Goal: Book appointment/travel/reservation

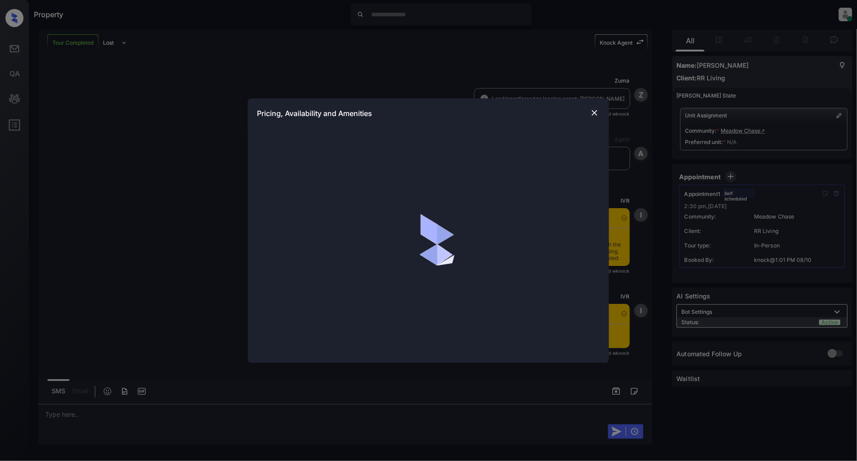
scroll to position [2381, 0]
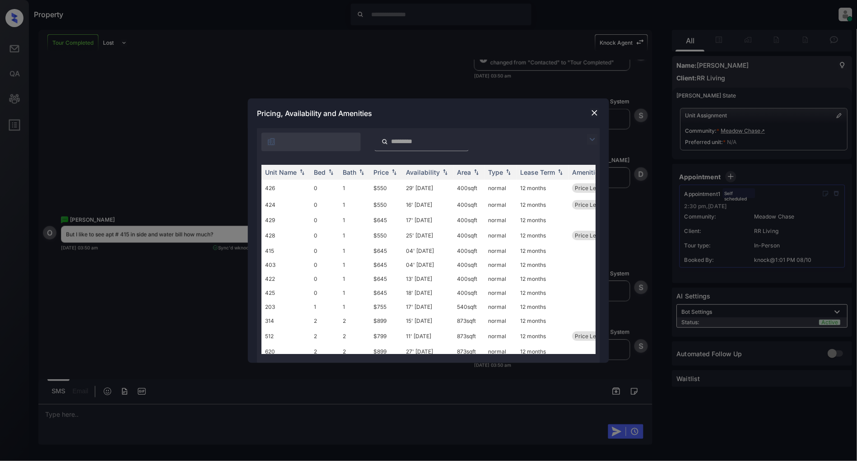
click at [589, 110] on div "Pricing, Availability and Amenities" at bounding box center [428, 113] width 361 height 30
click at [598, 114] on img at bounding box center [594, 112] width 9 height 9
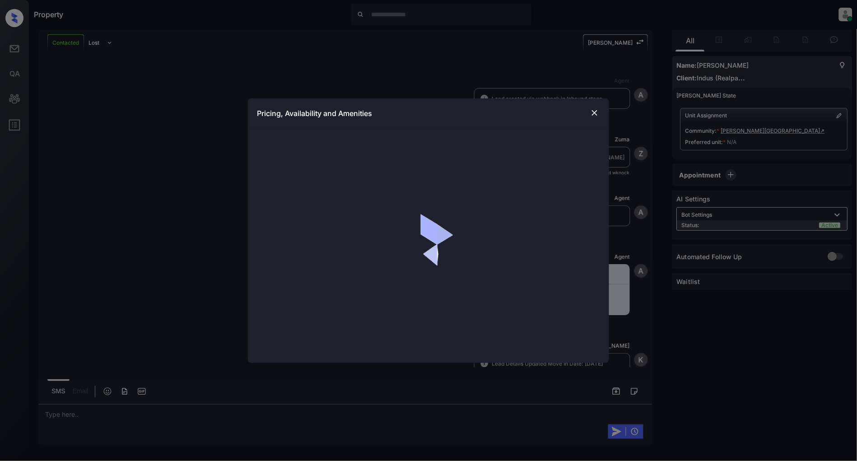
scroll to position [1207, 0]
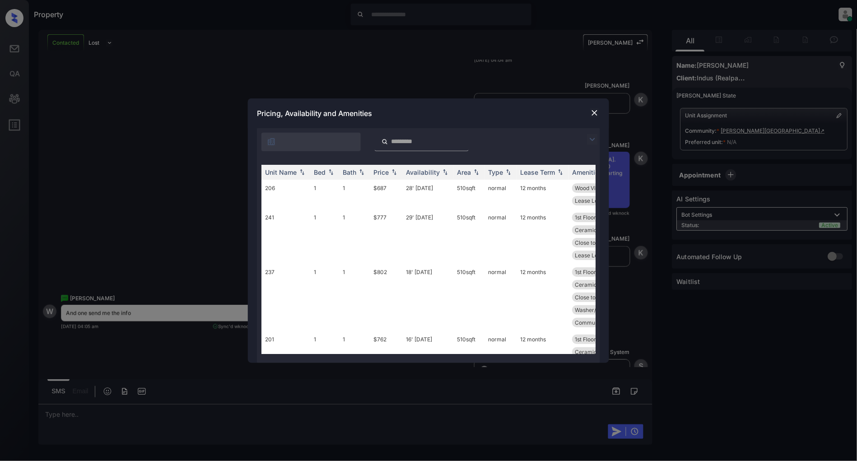
click at [593, 139] on img at bounding box center [592, 139] width 11 height 11
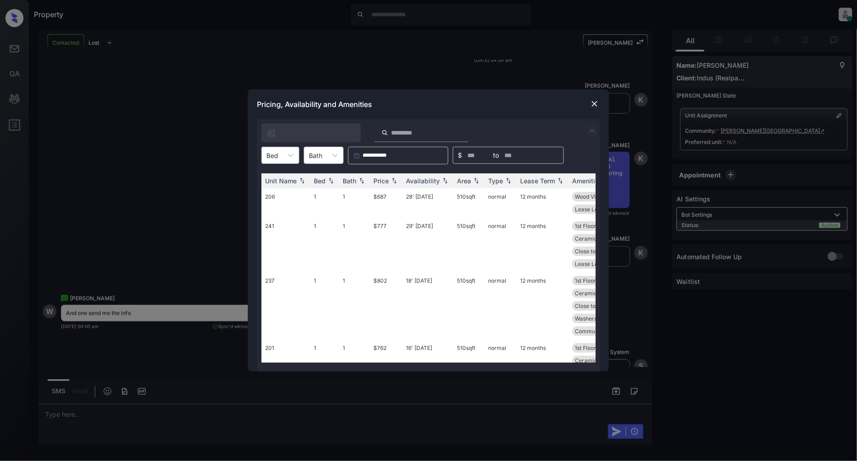
click at [274, 158] on div at bounding box center [273, 155] width 12 height 9
click at [285, 196] on div "2" at bounding box center [281, 194] width 38 height 16
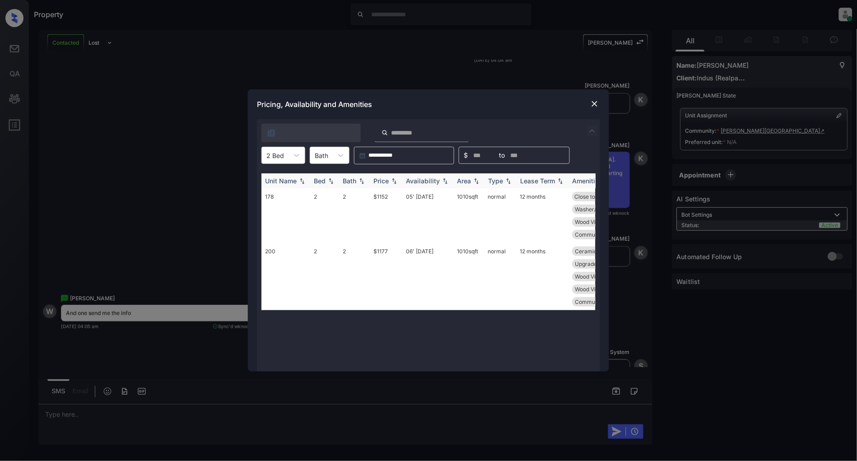
click at [391, 183] on img at bounding box center [394, 181] width 9 height 6
click at [391, 183] on img at bounding box center [394, 181] width 9 height 7
drag, startPoint x: 393, startPoint y: 196, endPoint x: 353, endPoint y: 202, distance: 40.2
click at [353, 202] on tr "178 2 2 $1152 05' Nov 25 1010 sqft normal 12 months Close to Parkin... Private …" at bounding box center [498, 215] width 472 height 55
copy tr "$1152"
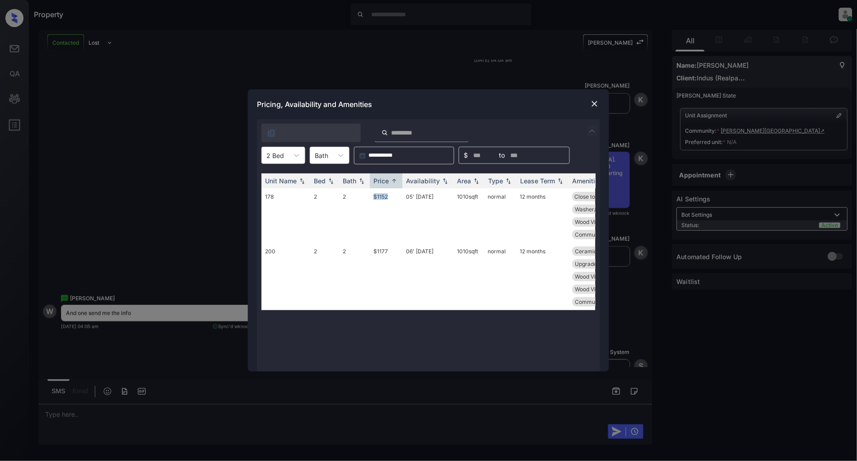
click at [594, 104] on img at bounding box center [594, 103] width 9 height 9
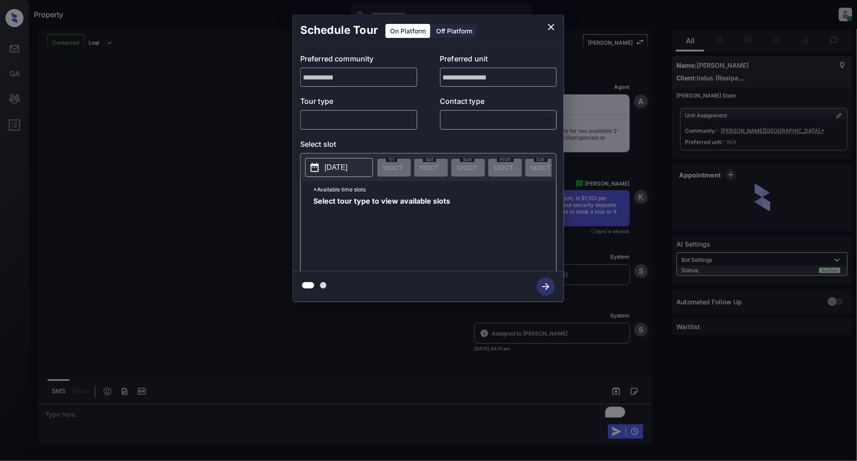
click at [347, 121] on body "Property Patrick Deasis Online Set yourself offline Set yourself on break Profi…" at bounding box center [428, 230] width 857 height 461
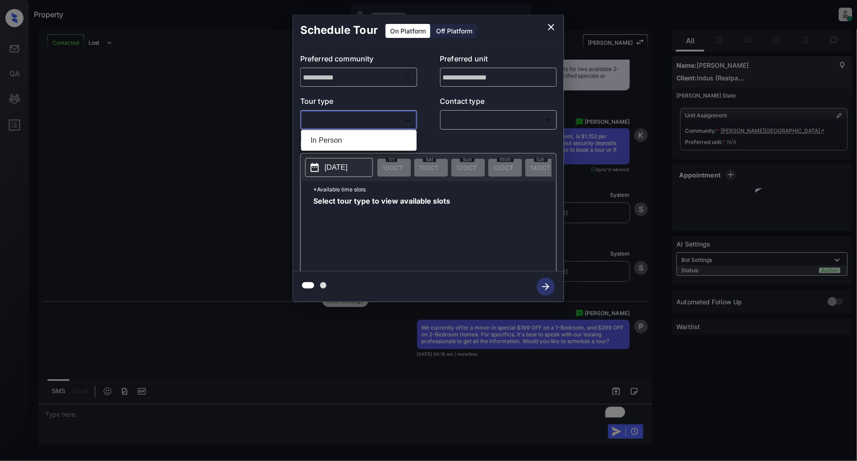
scroll to position [2730, 0]
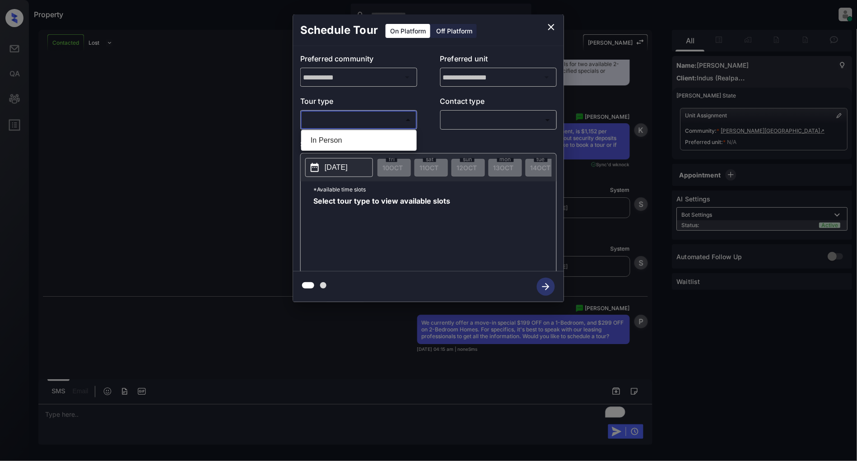
click at [346, 142] on li "In Person" at bounding box center [359, 140] width 111 height 16
type input "********"
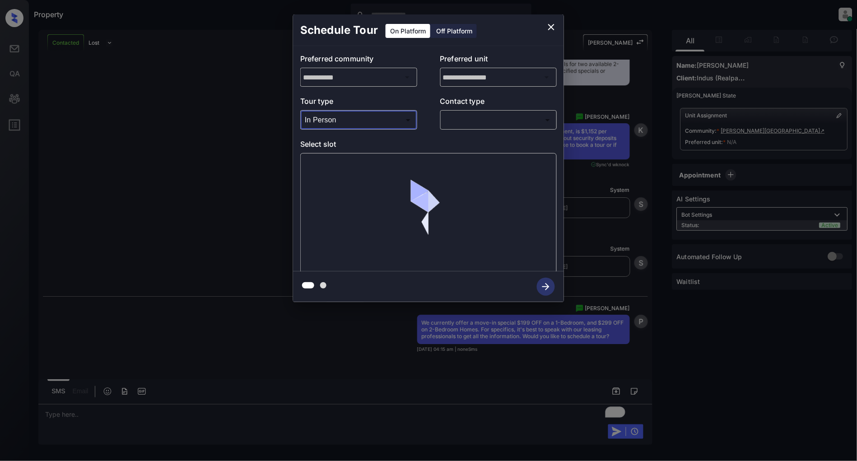
click at [485, 113] on body "Property Patrick Deasis Online Set yourself offline Set yourself on break Profi…" at bounding box center [428, 230] width 857 height 461
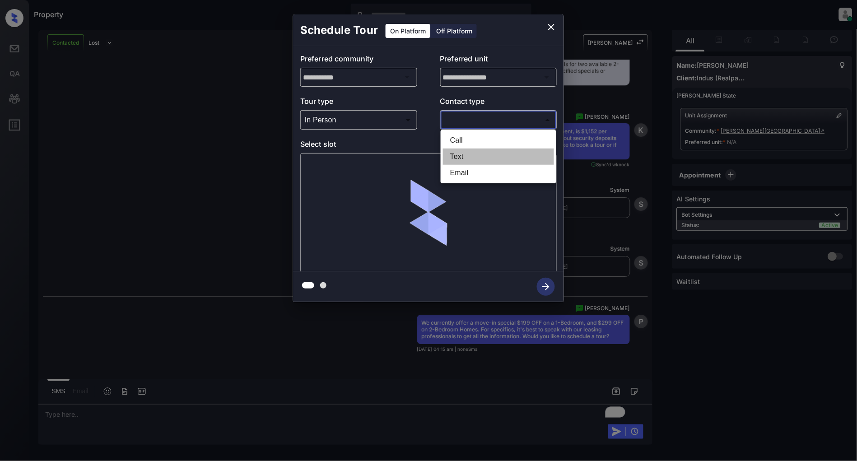
click at [477, 160] on li "Text" at bounding box center [498, 157] width 111 height 16
type input "****"
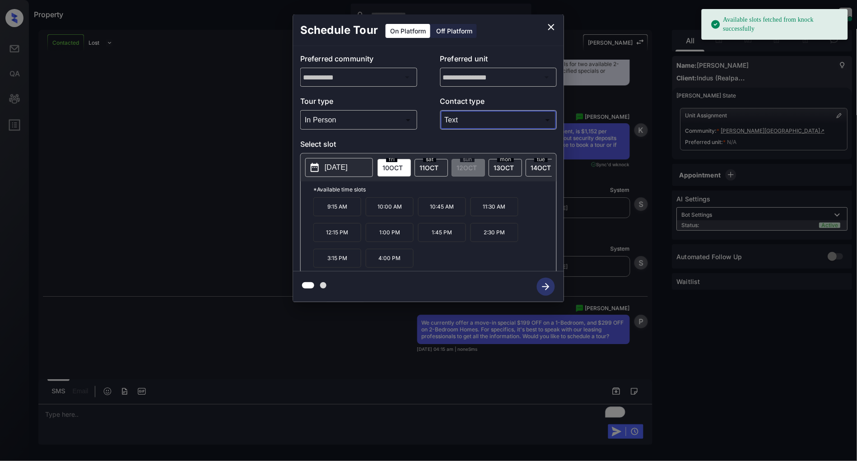
click at [341, 166] on p "2025-10-10" at bounding box center [336, 167] width 23 height 11
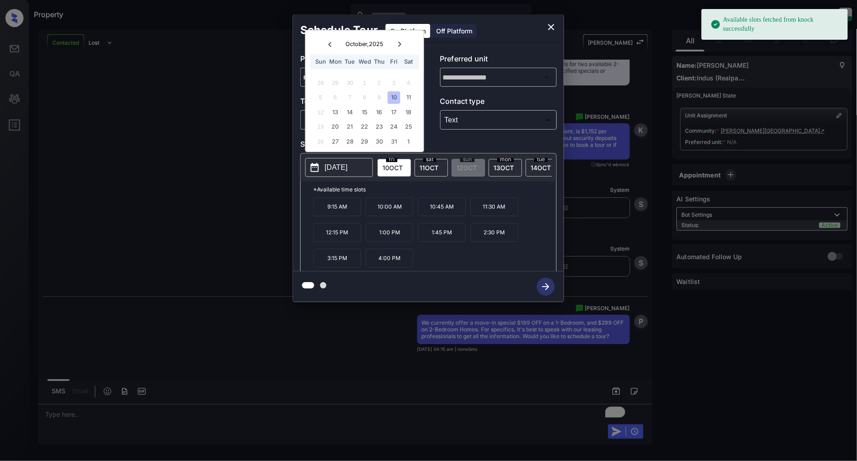
click at [359, 120] on div "19 20 21 22 23 24 25" at bounding box center [365, 127] width 112 height 14
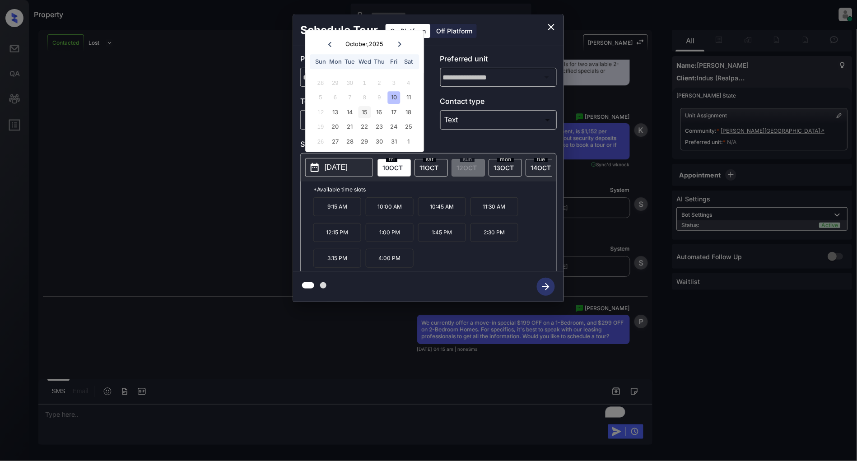
click at [361, 117] on div "15" at bounding box center [365, 112] width 12 height 12
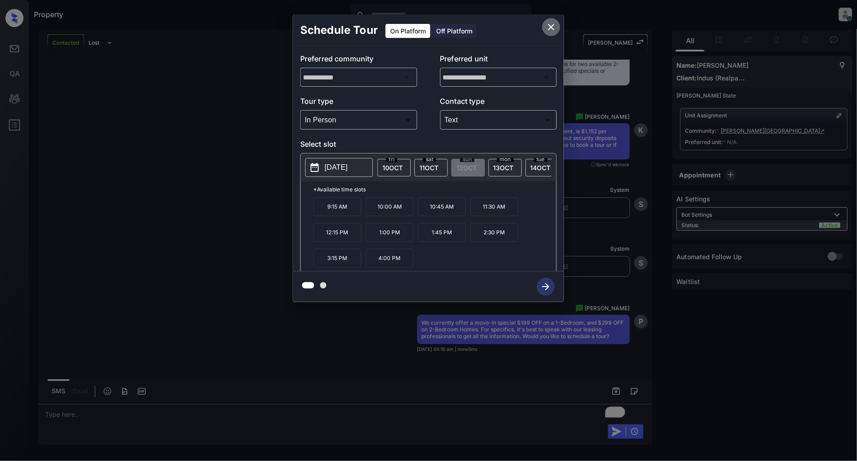
click at [549, 26] on icon "close" at bounding box center [551, 27] width 11 height 11
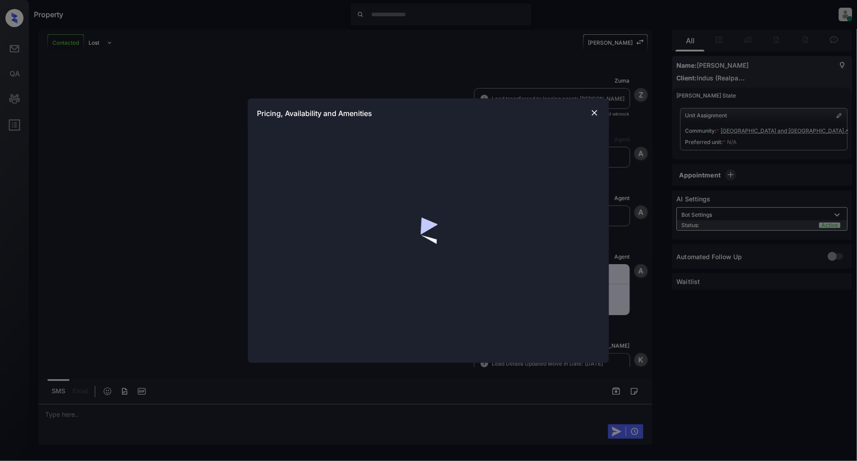
scroll to position [364, 0]
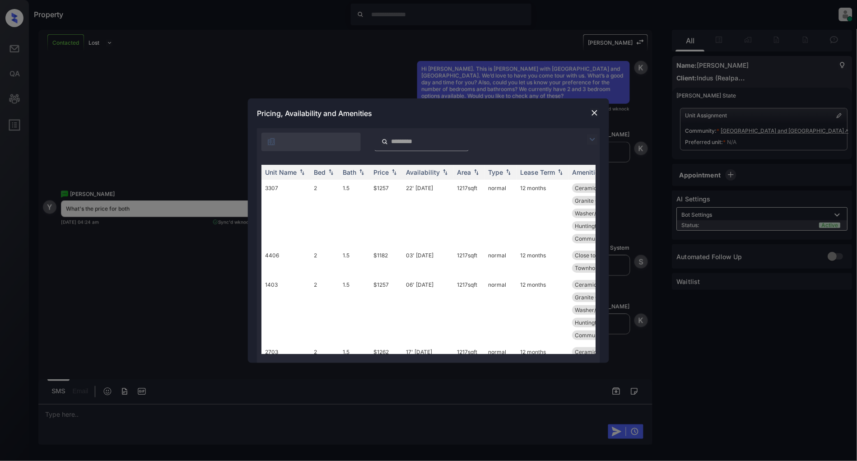
click at [594, 141] on img at bounding box center [592, 139] width 11 height 11
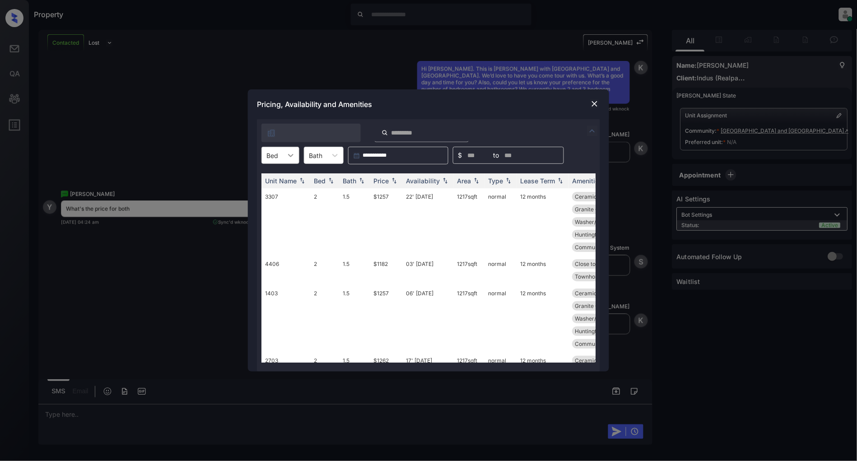
click at [285, 158] on div at bounding box center [291, 155] width 16 height 16
click at [272, 179] on div "2" at bounding box center [281, 177] width 38 height 16
click at [401, 178] on th "Price" at bounding box center [386, 180] width 33 height 15
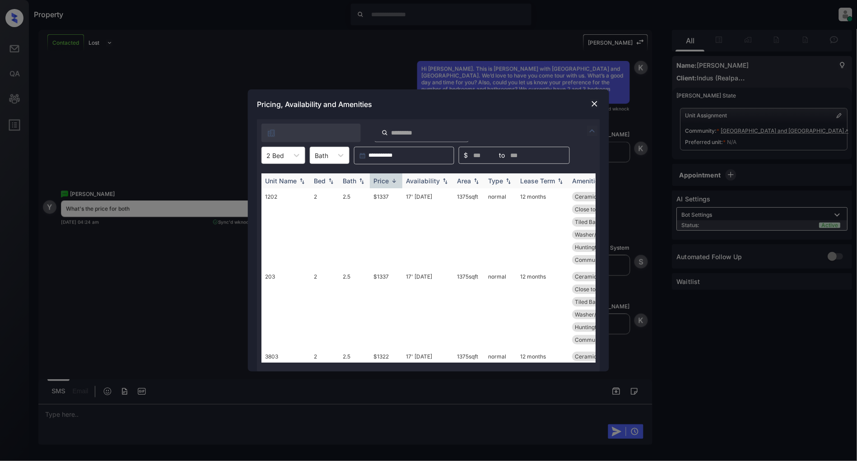
click at [394, 182] on img at bounding box center [394, 181] width 9 height 7
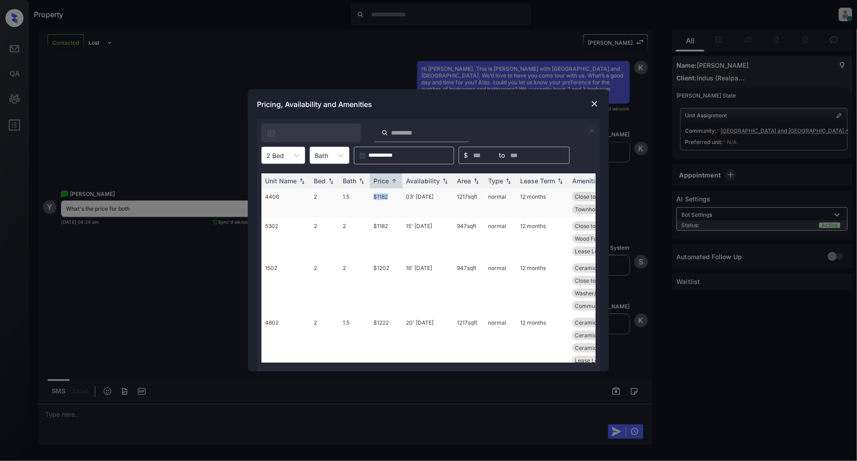
drag, startPoint x: 393, startPoint y: 197, endPoint x: 357, endPoint y: 198, distance: 36.1
click at [357, 198] on tr "4406 2 1.5 $1182 03' Oct 25 1217 sqft normal 12 months Close to Parkin... Washe…" at bounding box center [498, 202] width 472 height 29
copy tr "$1182"
click at [285, 153] on div "2 Bed" at bounding box center [275, 155] width 27 height 13
click at [279, 193] on div "3" at bounding box center [284, 194] width 44 height 16
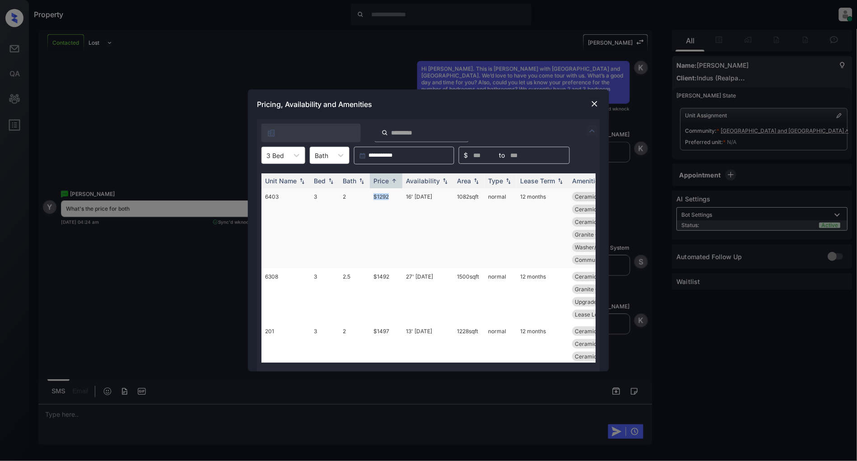
drag, startPoint x: 395, startPoint y: 201, endPoint x: 357, endPoint y: 200, distance: 38.0
click at [357, 200] on tr "6403 3 2 $1292 16' Dec 25 1082 sqft normal 12 months Ceramic Tile Be... Ceramic…" at bounding box center [498, 228] width 472 height 80
copy tr "$1292"
click at [591, 107] on img at bounding box center [594, 103] width 9 height 9
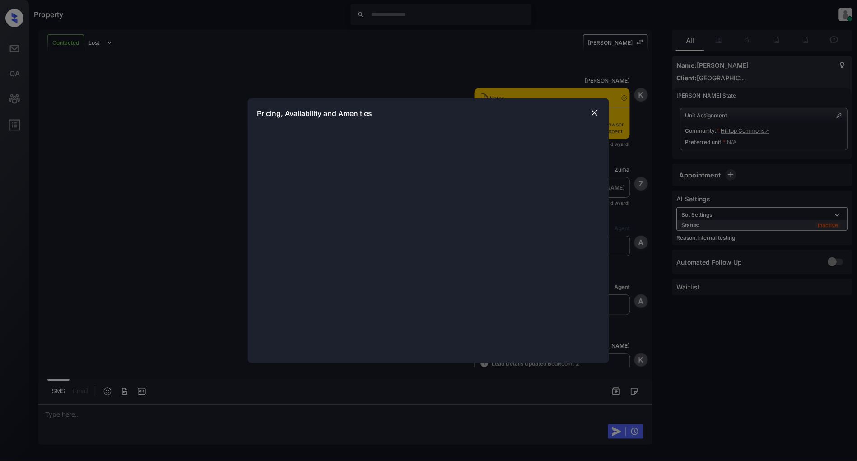
scroll to position [3426, 0]
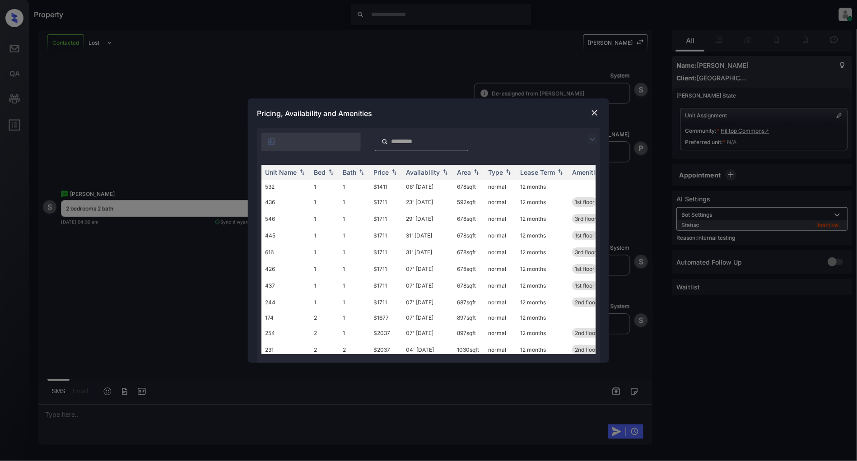
click at [590, 140] on img at bounding box center [592, 139] width 11 height 11
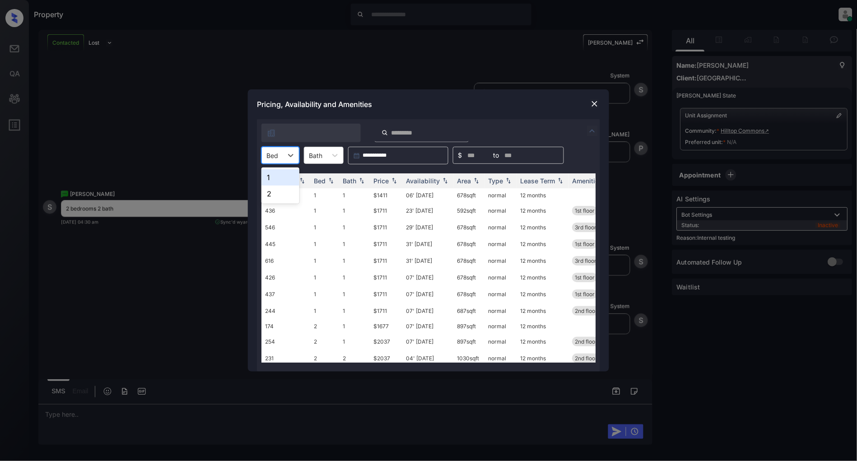
click at [282, 152] on div "Bed" at bounding box center [272, 155] width 21 height 13
click at [269, 192] on div "2" at bounding box center [281, 194] width 38 height 16
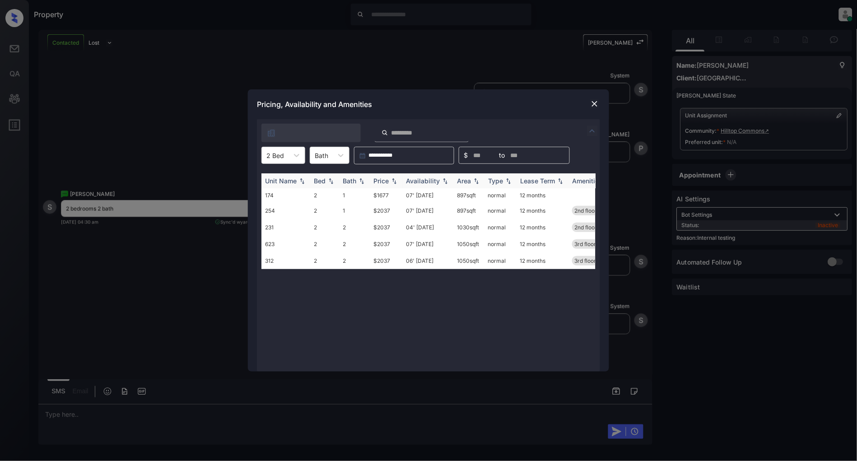
click at [392, 182] on img at bounding box center [394, 181] width 9 height 6
click at [392, 182] on img at bounding box center [394, 181] width 9 height 7
drag, startPoint x: 391, startPoint y: 196, endPoint x: 355, endPoint y: 196, distance: 36.1
click at [355, 196] on tr "174 2 1 $1677 07' Nov 25 897 sqft normal 12 months" at bounding box center [498, 195] width 472 height 14
copy tr "$1677"
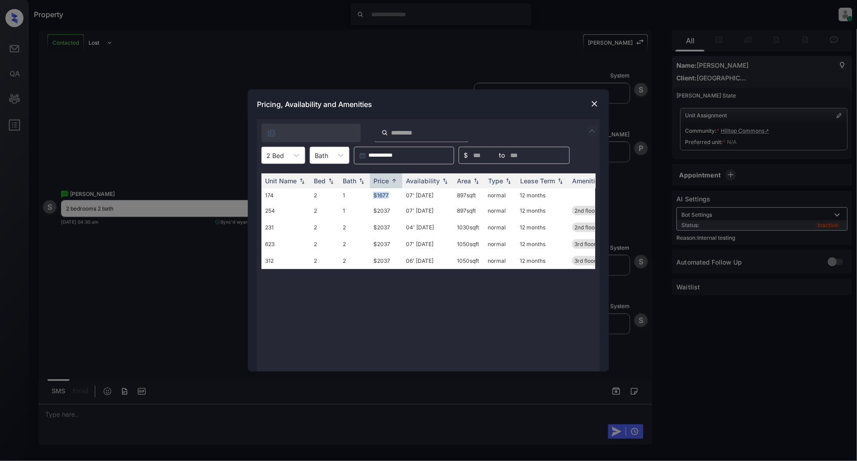
click at [592, 103] on img at bounding box center [594, 103] width 9 height 9
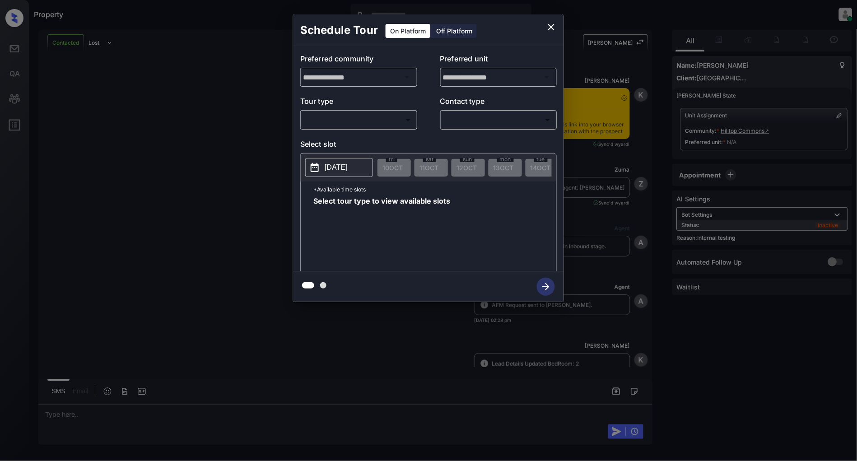
scroll to position [3619, 0]
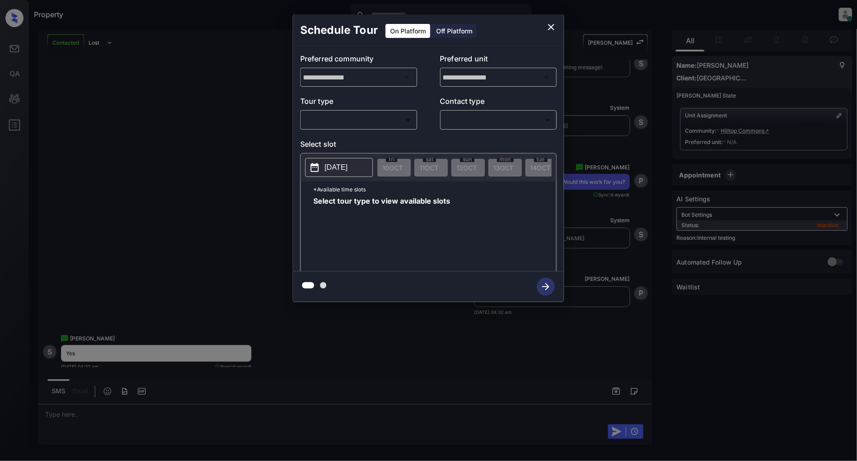
click at [373, 123] on body "Property [PERSON_NAME] Online Set yourself offline Set yourself on break Profil…" at bounding box center [428, 230] width 857 height 461
click at [355, 142] on li "In Person" at bounding box center [359, 140] width 111 height 16
type input "********"
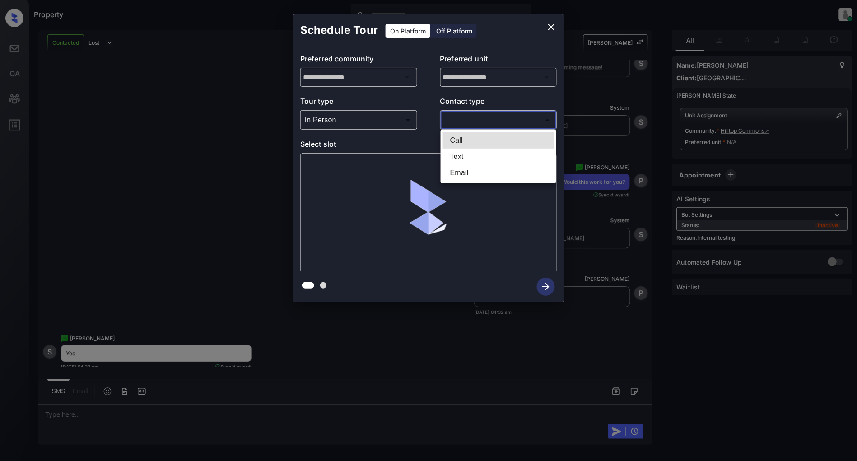
click at [470, 122] on body "Property [PERSON_NAME] Online Set yourself offline Set yourself on break Profil…" at bounding box center [428, 230] width 857 height 461
click at [480, 160] on li "Text" at bounding box center [498, 157] width 111 height 16
type input "****"
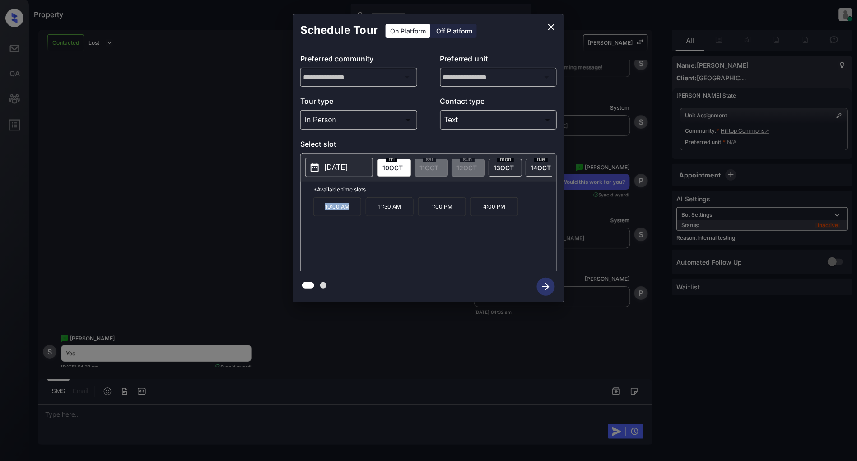
drag, startPoint x: 358, startPoint y: 215, endPoint x: 313, endPoint y: 215, distance: 44.7
click at [313, 215] on div "*Available time slots 10:00 AM 11:30 AM 1:00 PM 4:00 PM" at bounding box center [429, 228] width 256 height 93
copy p "10:00 AM"
drag, startPoint x: 456, startPoint y: 212, endPoint x: 428, endPoint y: 213, distance: 28.0
click at [428, 213] on p "1:00 PM" at bounding box center [442, 206] width 48 height 19
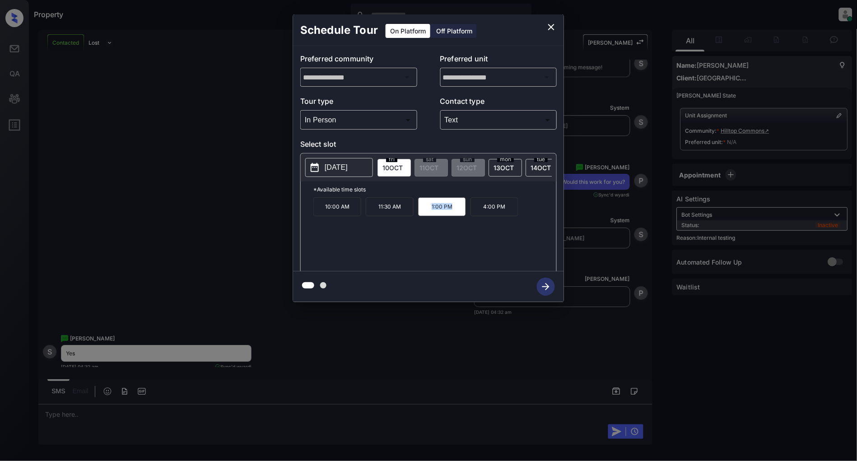
copy p "1:00 PM"
drag, startPoint x: 505, startPoint y: 216, endPoint x: 481, endPoint y: 214, distance: 24.0
click at [481, 214] on p "4:00 PM" at bounding box center [495, 206] width 48 height 19
copy p "4:00 PM"
click at [554, 26] on icon "close" at bounding box center [551, 27] width 11 height 11
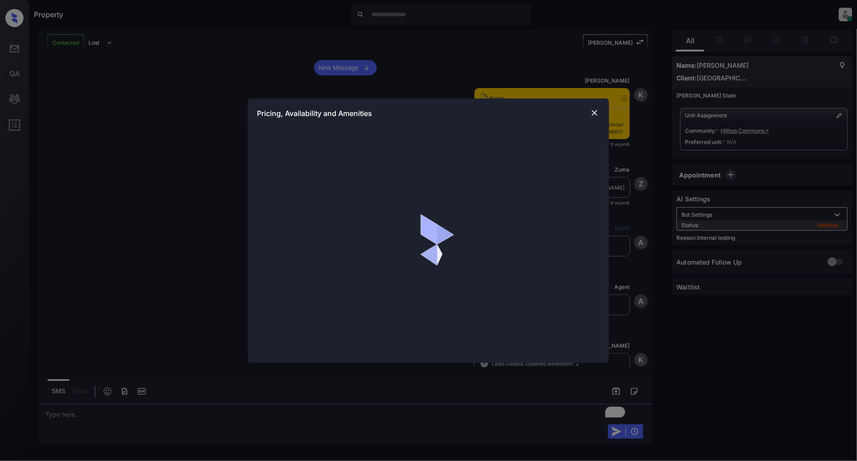
scroll to position [3944, 0]
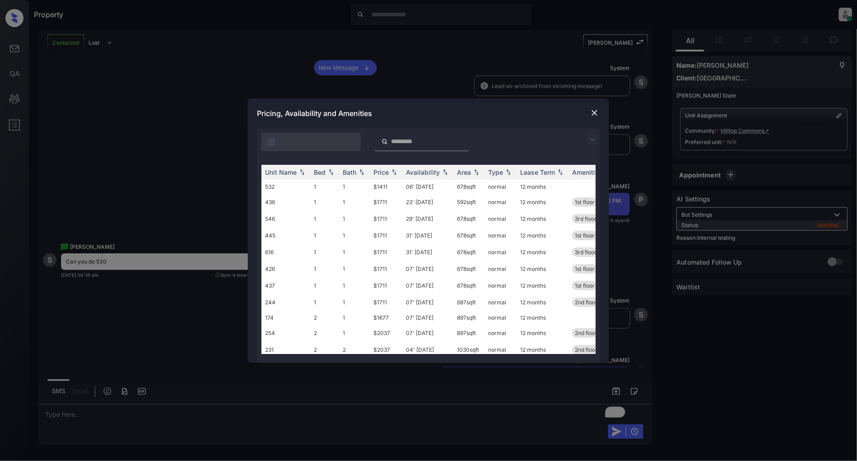
click at [599, 139] on div at bounding box center [594, 139] width 11 height 11
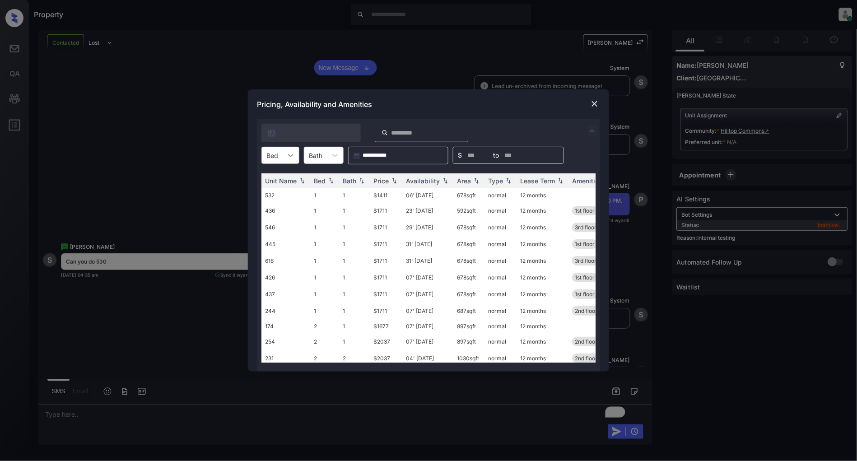
click at [287, 157] on icon at bounding box center [290, 155] width 9 height 9
click at [275, 195] on div "2" at bounding box center [281, 194] width 38 height 16
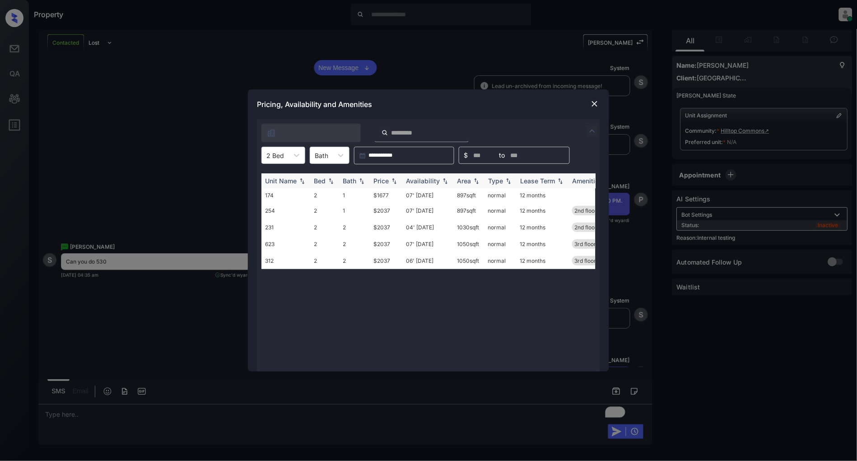
click at [396, 178] on img at bounding box center [394, 181] width 9 height 6
click at [380, 193] on td "$1677" at bounding box center [386, 195] width 33 height 14
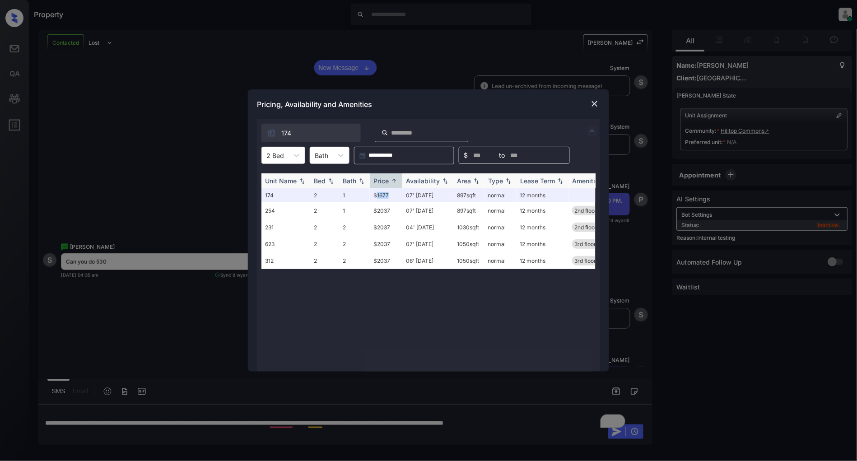
click at [396, 180] on img at bounding box center [394, 181] width 9 height 7
click at [396, 180] on img at bounding box center [394, 181] width 9 height 6
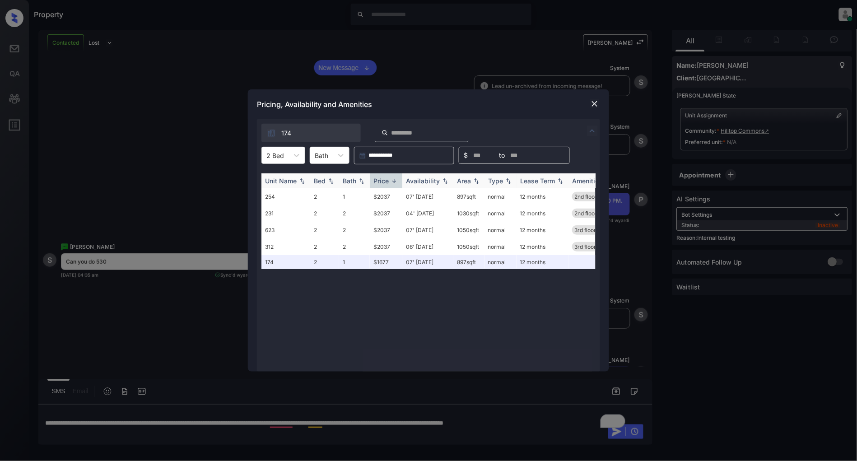
click at [396, 180] on img at bounding box center [394, 181] width 9 height 7
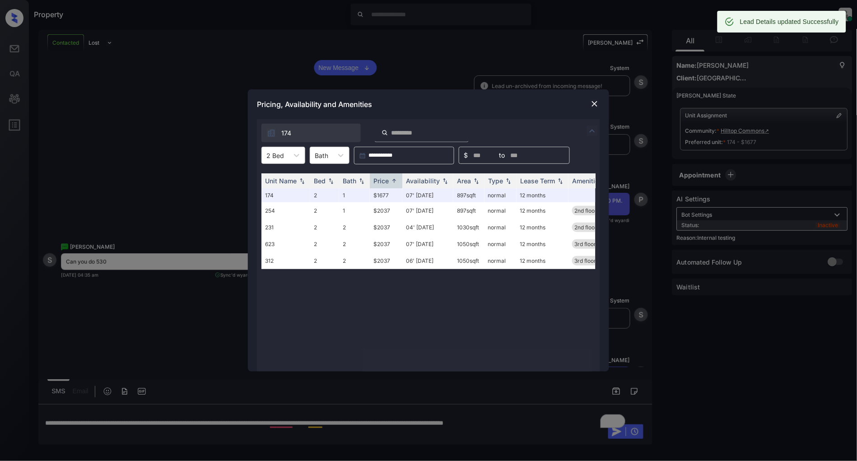
click at [599, 100] on img at bounding box center [594, 103] width 9 height 9
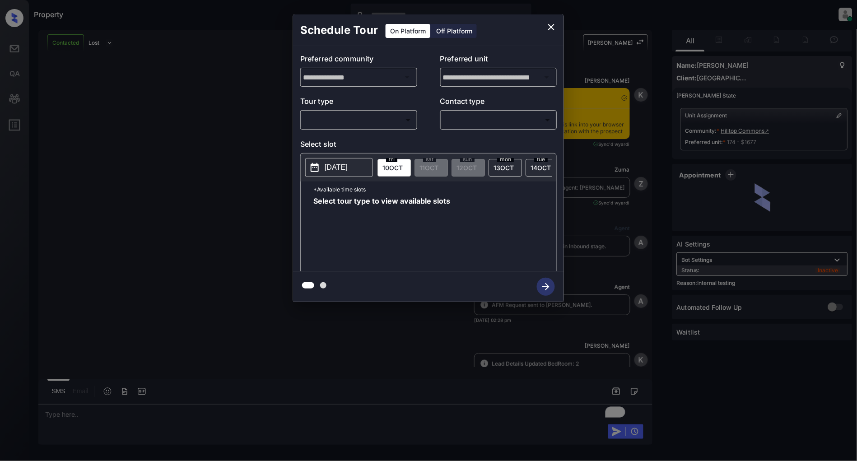
scroll to position [4056, 0]
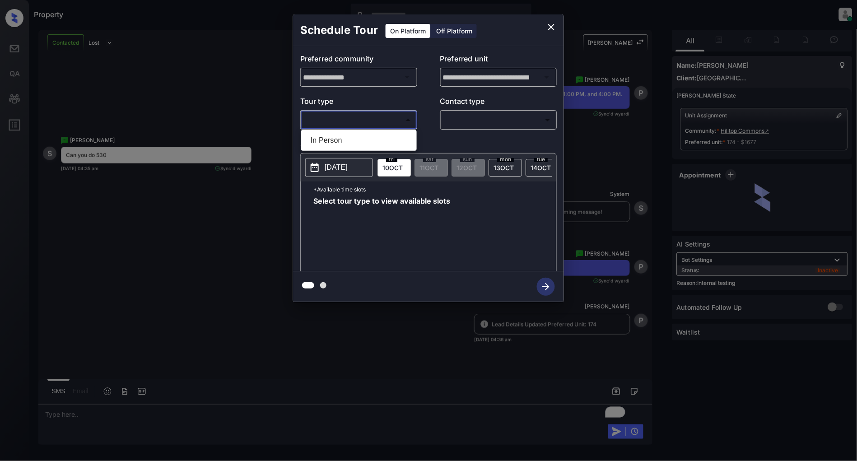
click at [349, 115] on body "Property Patrick Deasis Online Set yourself offline Set yourself on break Profi…" at bounding box center [428, 230] width 857 height 461
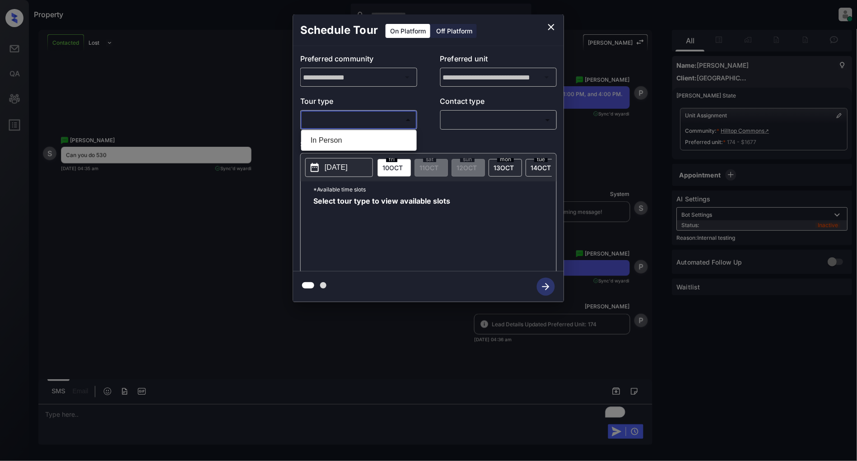
click at [354, 150] on ul "In Person" at bounding box center [359, 140] width 116 height 21
click at [371, 136] on li "In Person" at bounding box center [359, 140] width 111 height 16
type input "********"
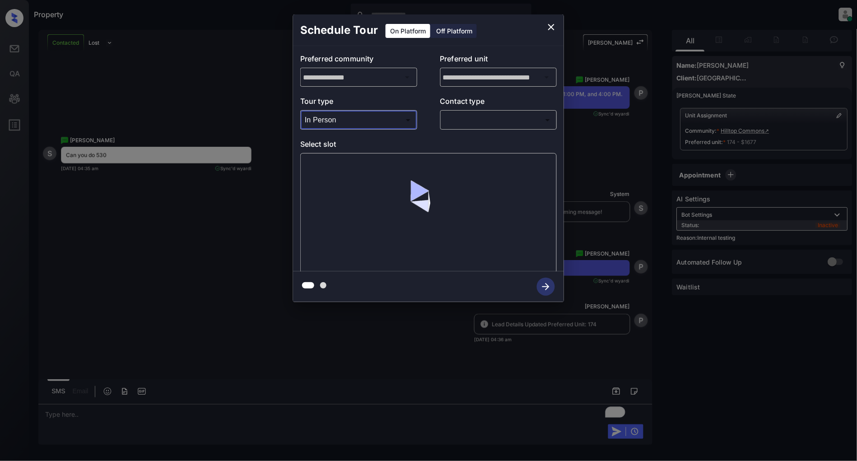
click at [491, 117] on body "Property Patrick Deasis Online Set yourself offline Set yourself on break Profi…" at bounding box center [428, 230] width 857 height 461
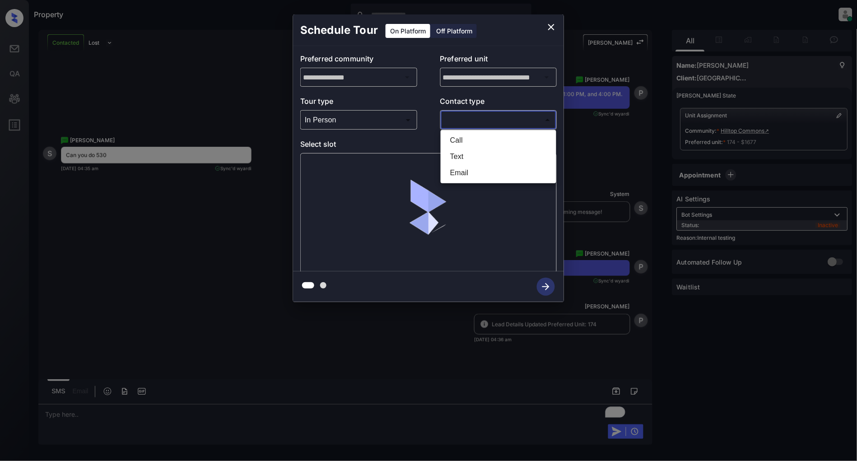
click at [463, 156] on li "Text" at bounding box center [498, 157] width 111 height 16
type input "****"
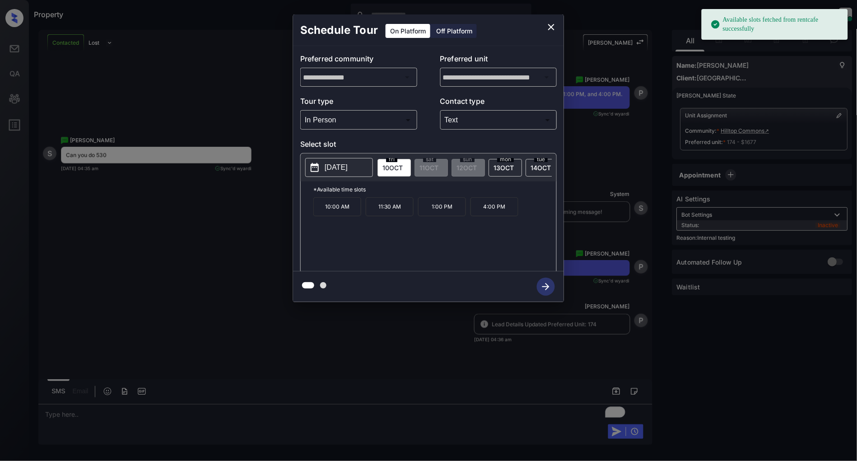
click at [341, 170] on p "2025-10-10" at bounding box center [336, 167] width 23 height 11
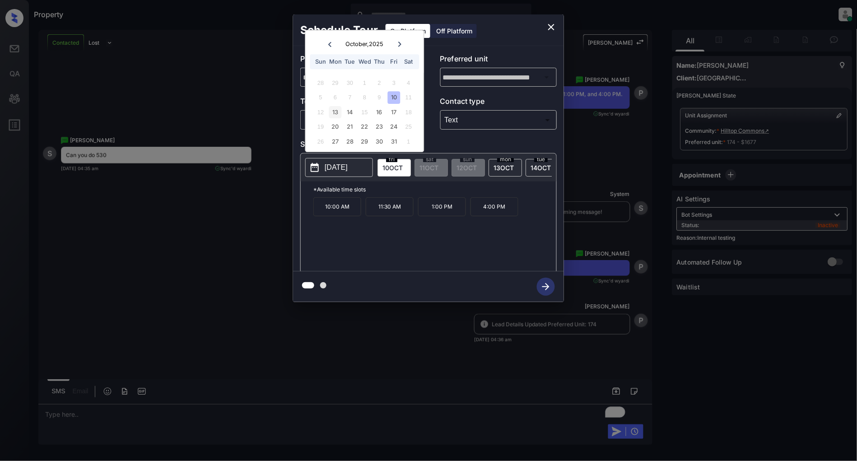
click at [330, 113] on div "13" at bounding box center [335, 112] width 12 height 12
click at [349, 112] on div "14" at bounding box center [350, 112] width 12 height 12
click at [381, 112] on div "16" at bounding box center [380, 112] width 12 height 12
click at [401, 115] on div "12 13 14 15 16 17 18" at bounding box center [365, 112] width 112 height 14
click at [399, 115] on div "17" at bounding box center [394, 112] width 12 height 12
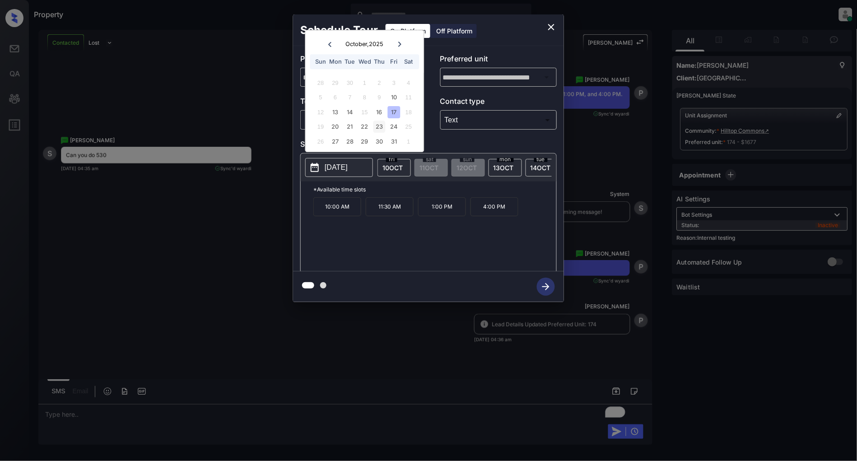
click at [377, 131] on div "23" at bounding box center [380, 127] width 12 height 12
click at [391, 130] on div "24" at bounding box center [394, 127] width 12 height 12
click at [395, 143] on div "31" at bounding box center [394, 142] width 12 height 12
click at [381, 143] on div "30" at bounding box center [380, 142] width 12 height 12
click at [367, 143] on div "29" at bounding box center [365, 142] width 12 height 12
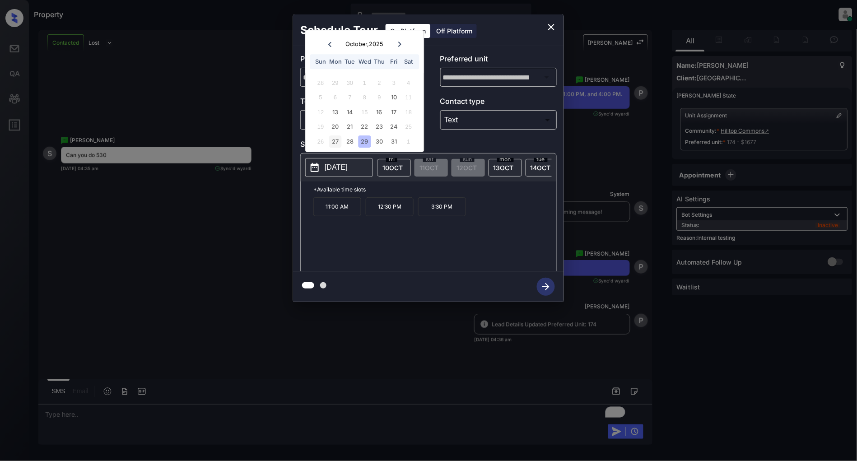
click at [341, 143] on div "27" at bounding box center [335, 142] width 12 height 12
click at [355, 143] on div "28" at bounding box center [350, 142] width 12 height 12
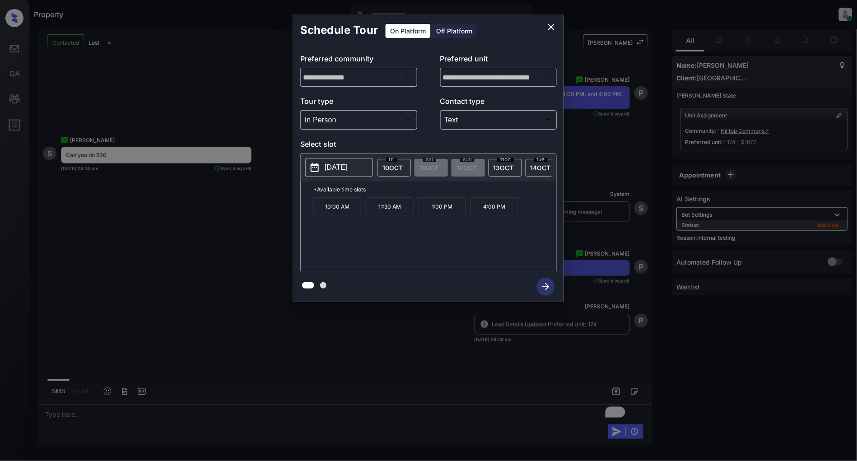
click at [537, 29] on div "Schedule Tour On Platform Off Platform" at bounding box center [428, 30] width 271 height 32
click at [550, 27] on icon "close" at bounding box center [551, 27] width 11 height 11
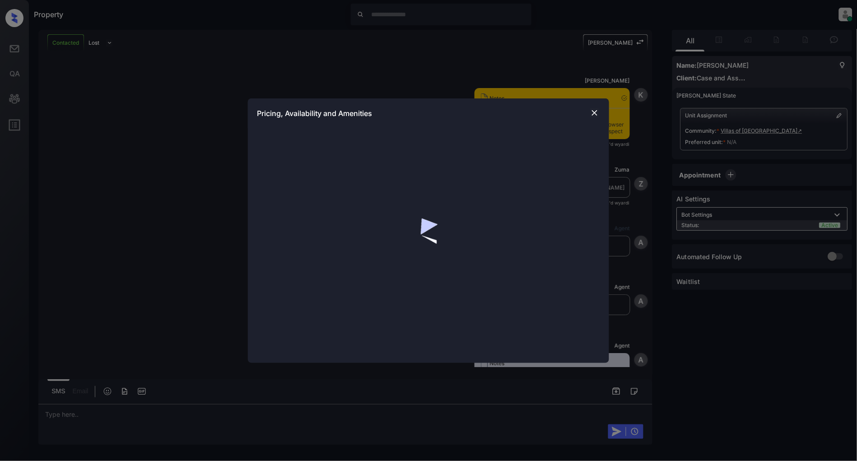
scroll to position [1458, 0]
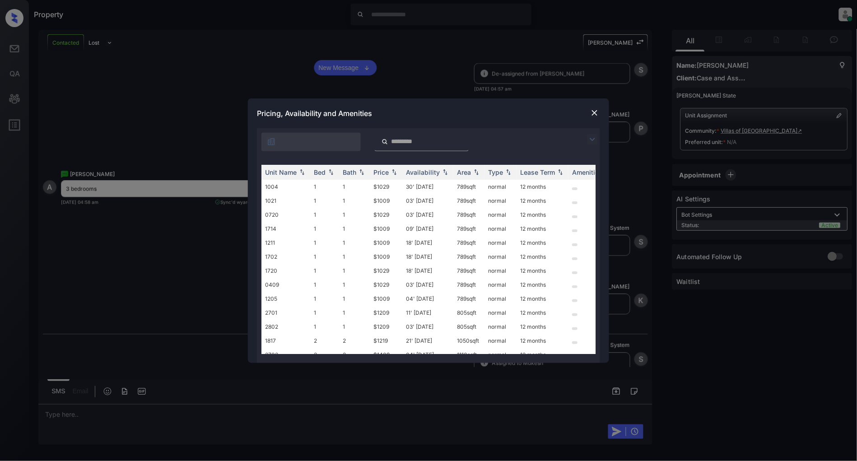
click at [594, 139] on img at bounding box center [592, 139] width 11 height 11
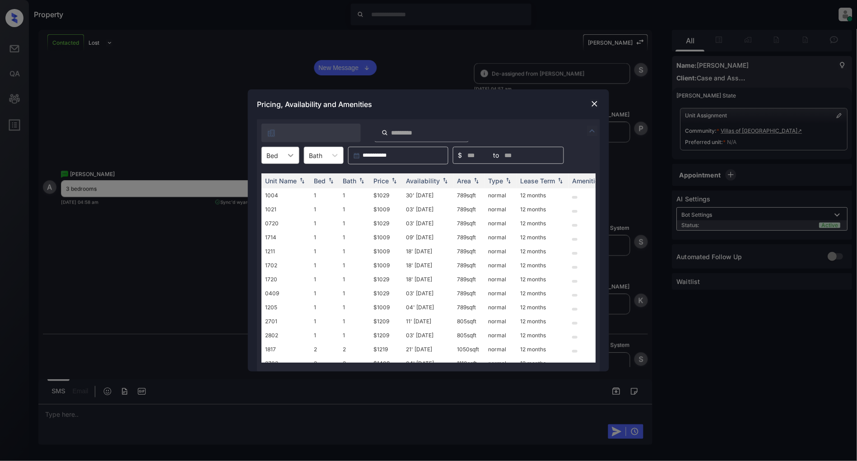
click at [286, 151] on icon at bounding box center [290, 155] width 9 height 9
click at [595, 105] on img at bounding box center [594, 103] width 9 height 9
